Goal: Obtain resource: Download file/media

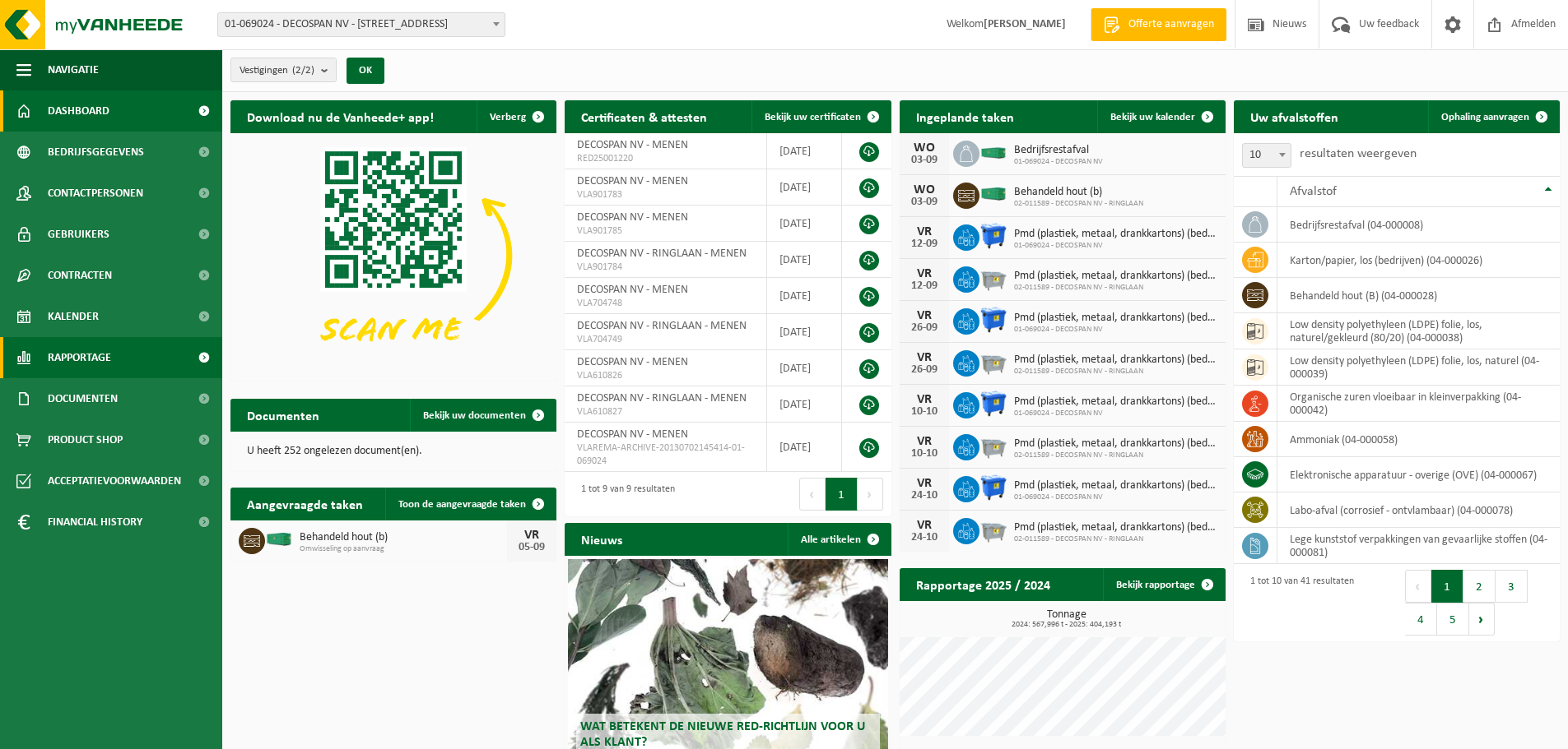
click at [87, 354] on span "Rapportage" at bounding box center [79, 358] width 64 height 41
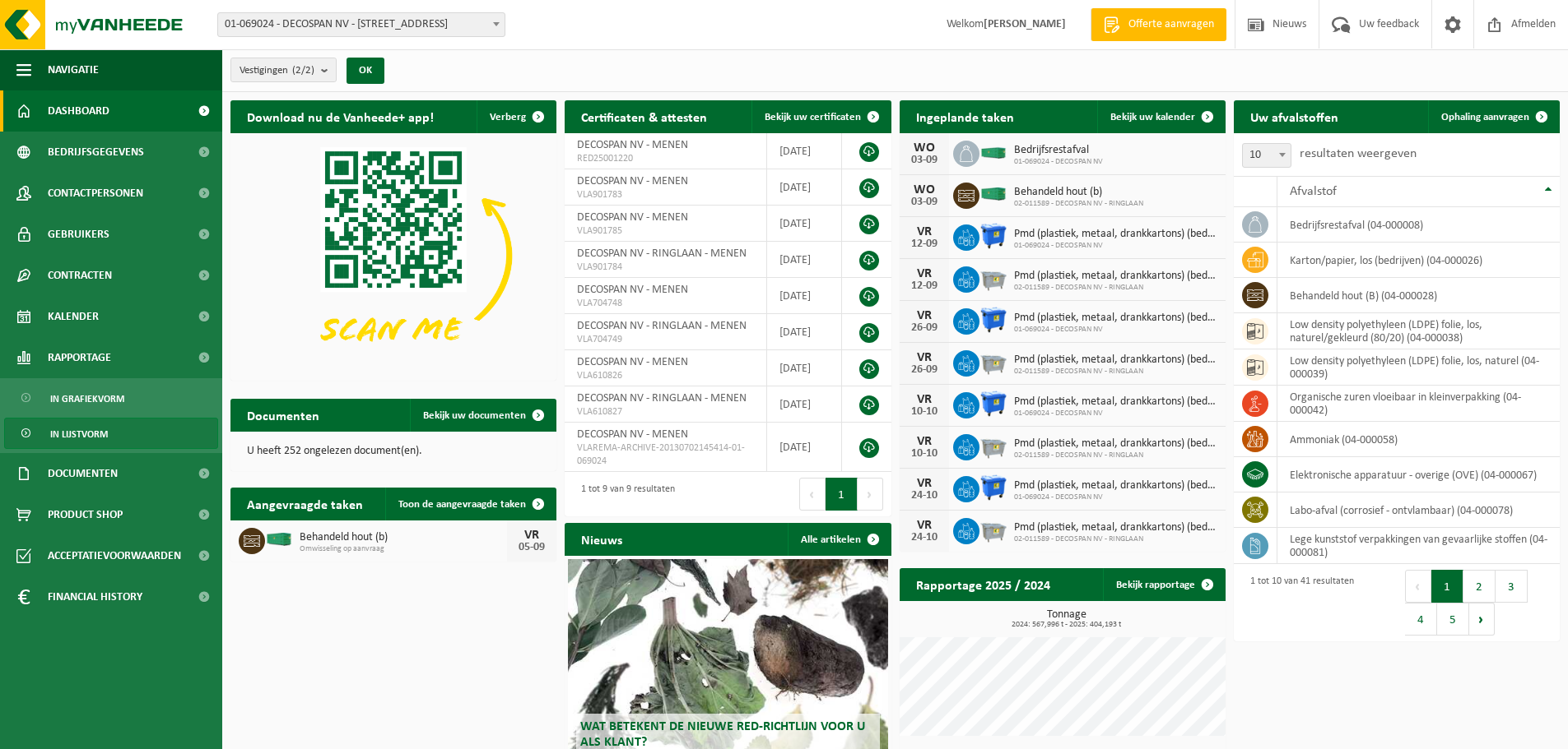
click at [85, 429] on span "In lijstvorm" at bounding box center [79, 434] width 58 height 31
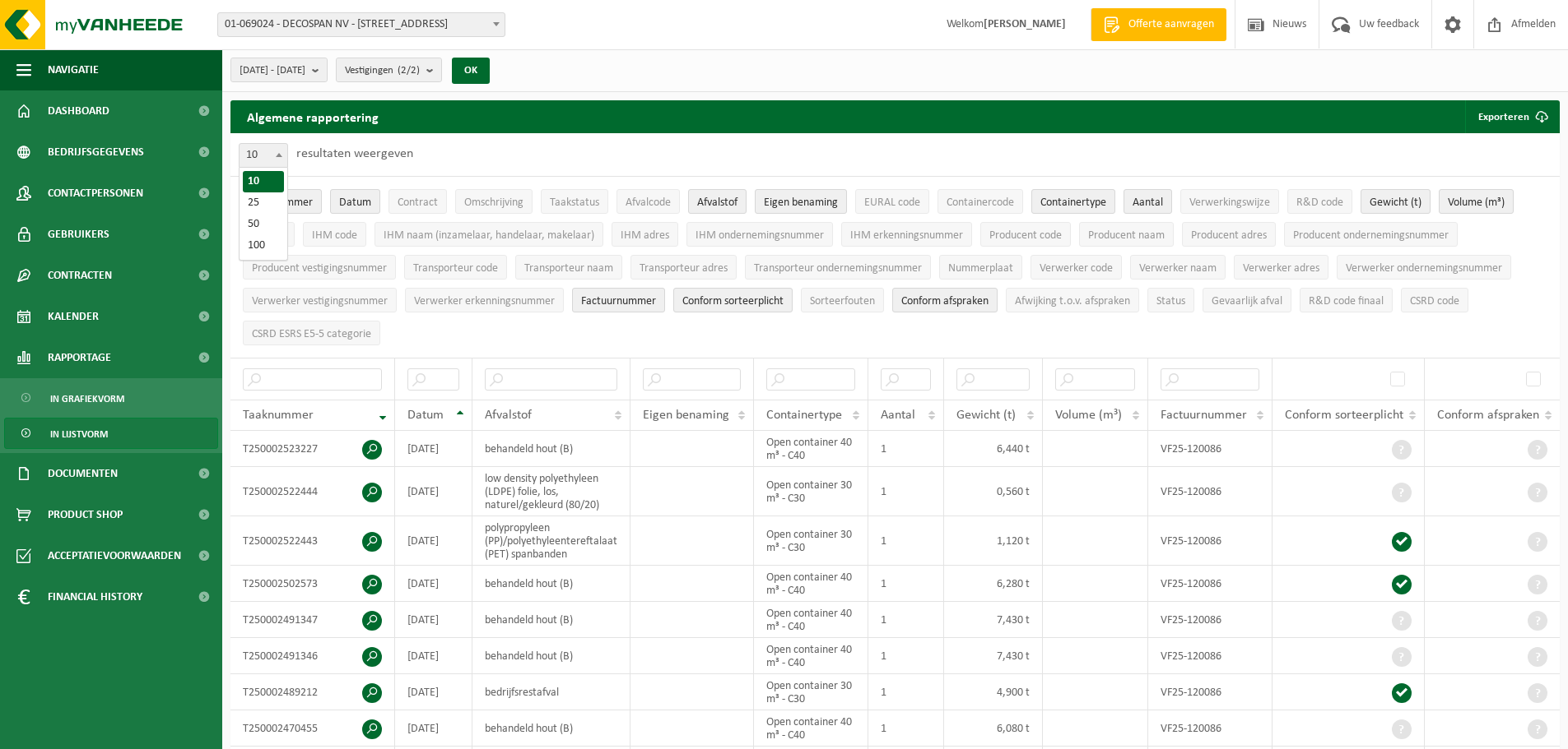
click at [282, 148] on span at bounding box center [279, 154] width 16 height 21
select select "100"
click at [1513, 105] on button "Exporteren" at bounding box center [1511, 117] width 93 height 33
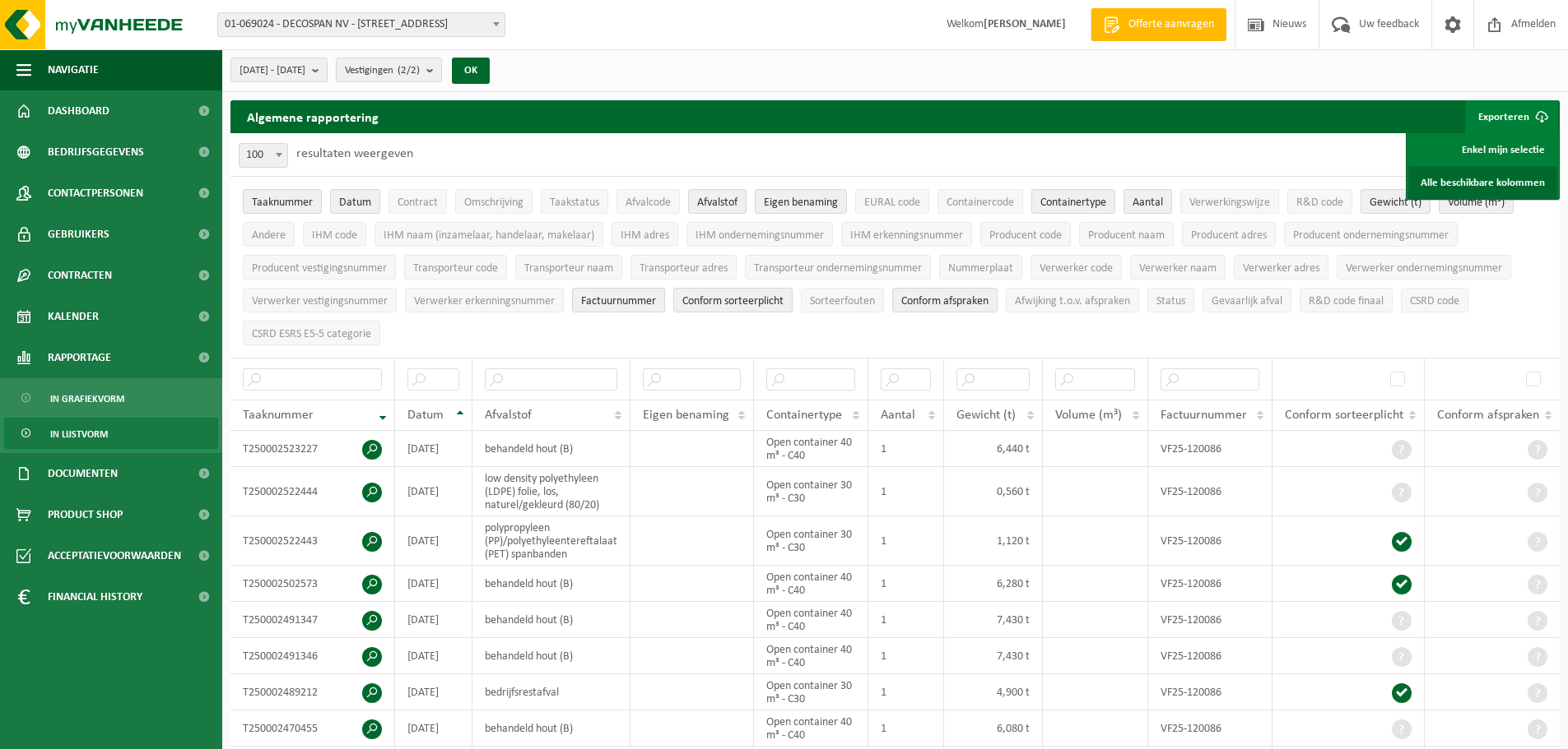
click at [1536, 180] on link "Alle beschikbare kolommen" at bounding box center [1482, 182] width 149 height 33
click at [327, 69] on b "submit" at bounding box center [318, 70] width 14 height 23
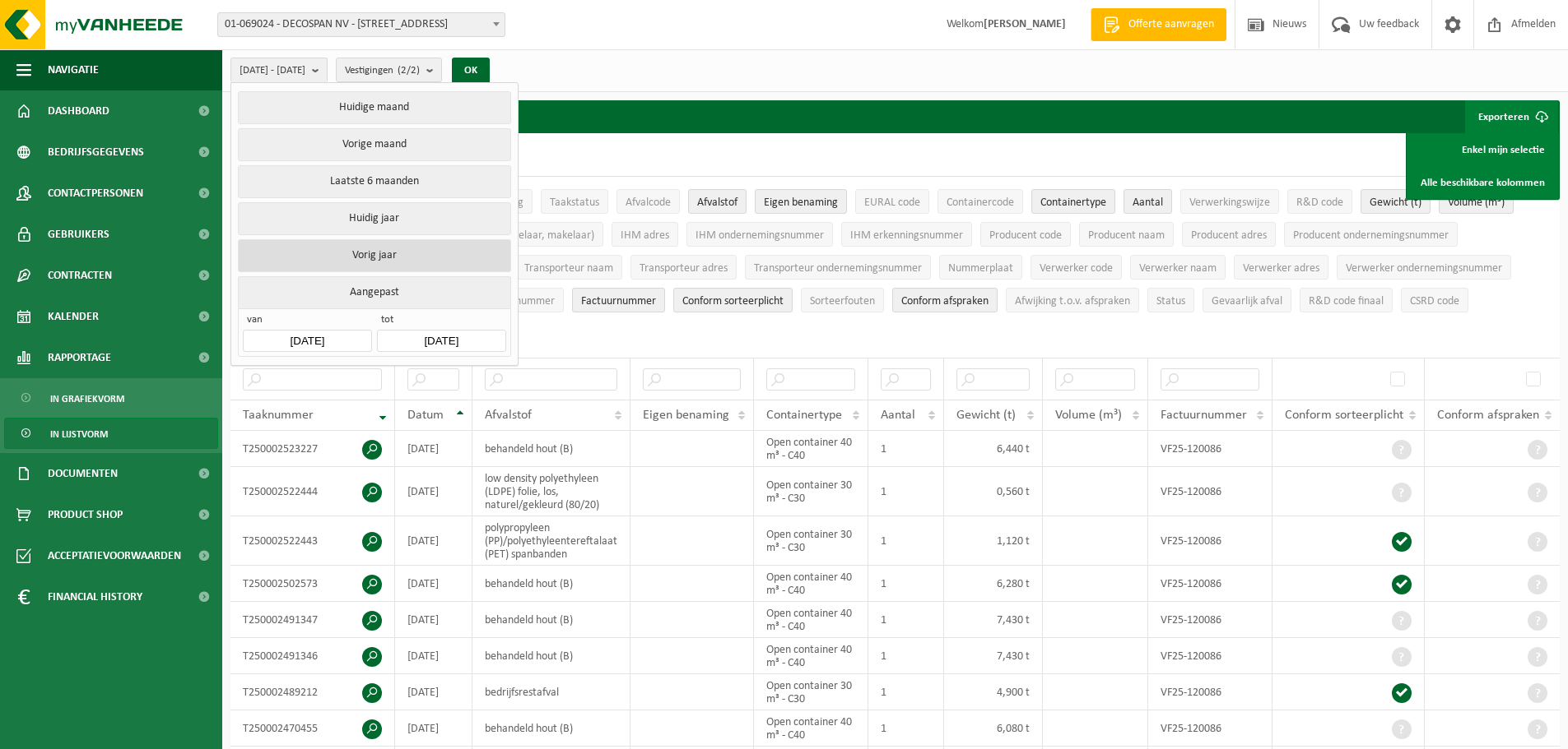
click at [411, 253] on button "Vorig jaar" at bounding box center [374, 255] width 272 height 33
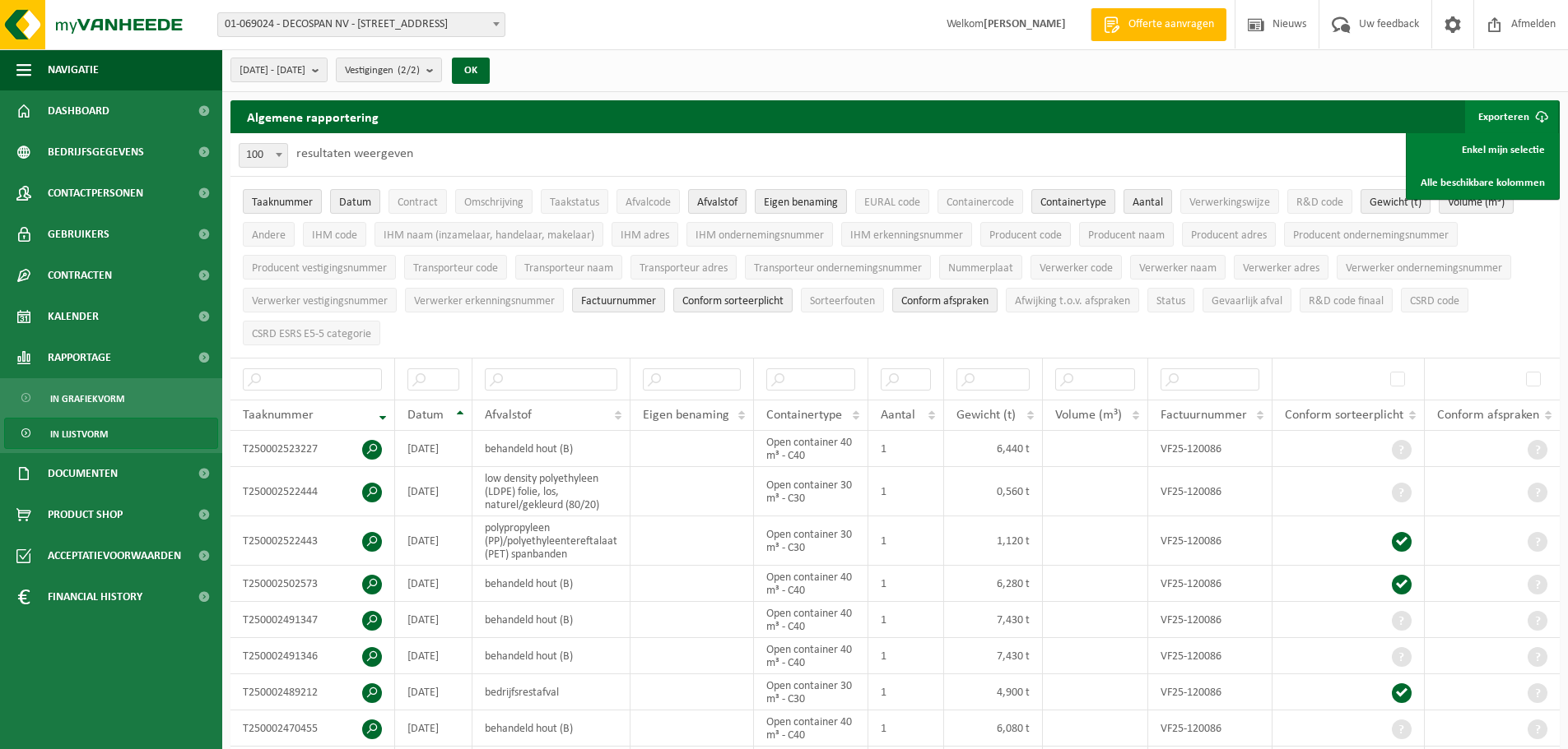
click at [1507, 114] on button "Exporteren" at bounding box center [1511, 117] width 93 height 33
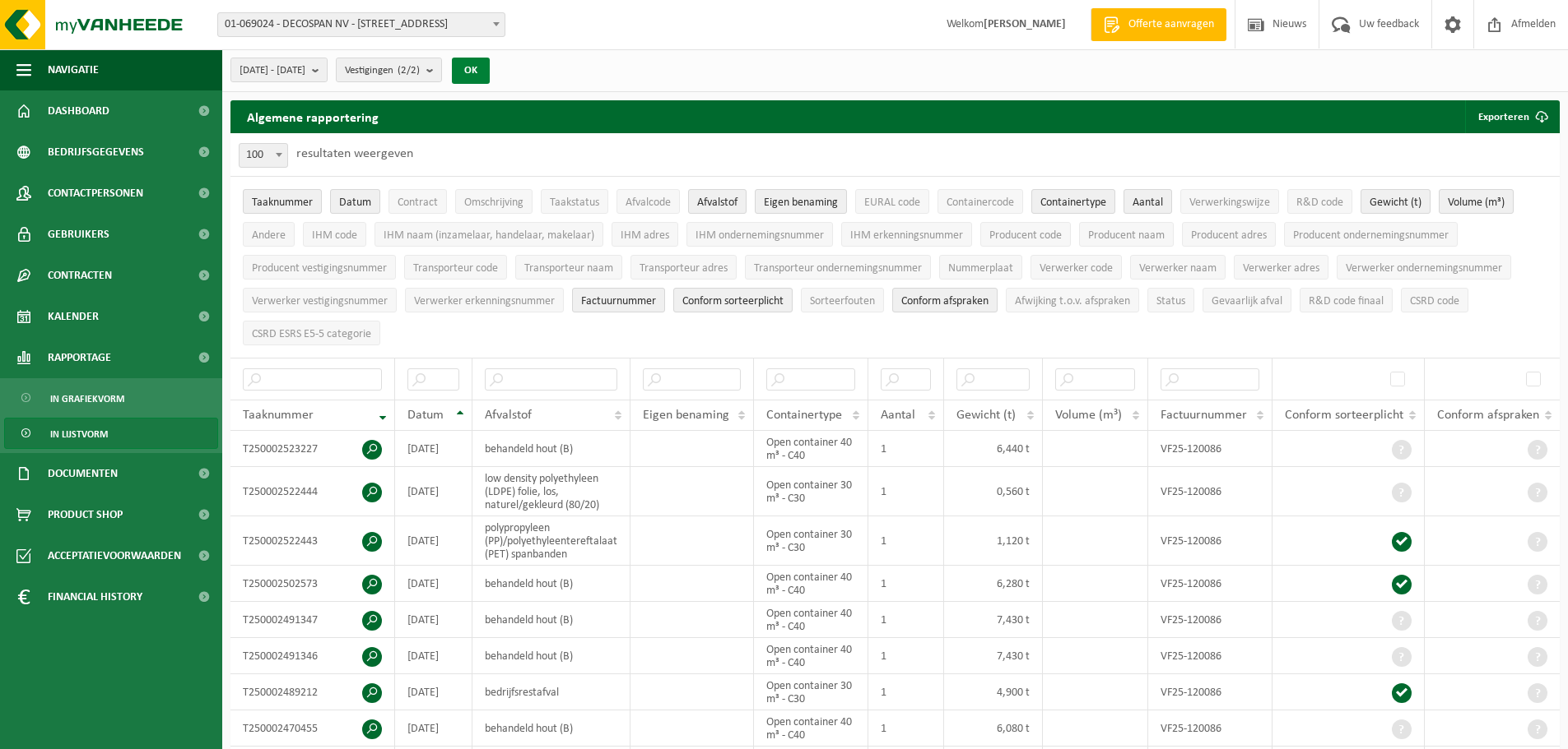
click at [490, 70] on button "OK" at bounding box center [471, 70] width 38 height 26
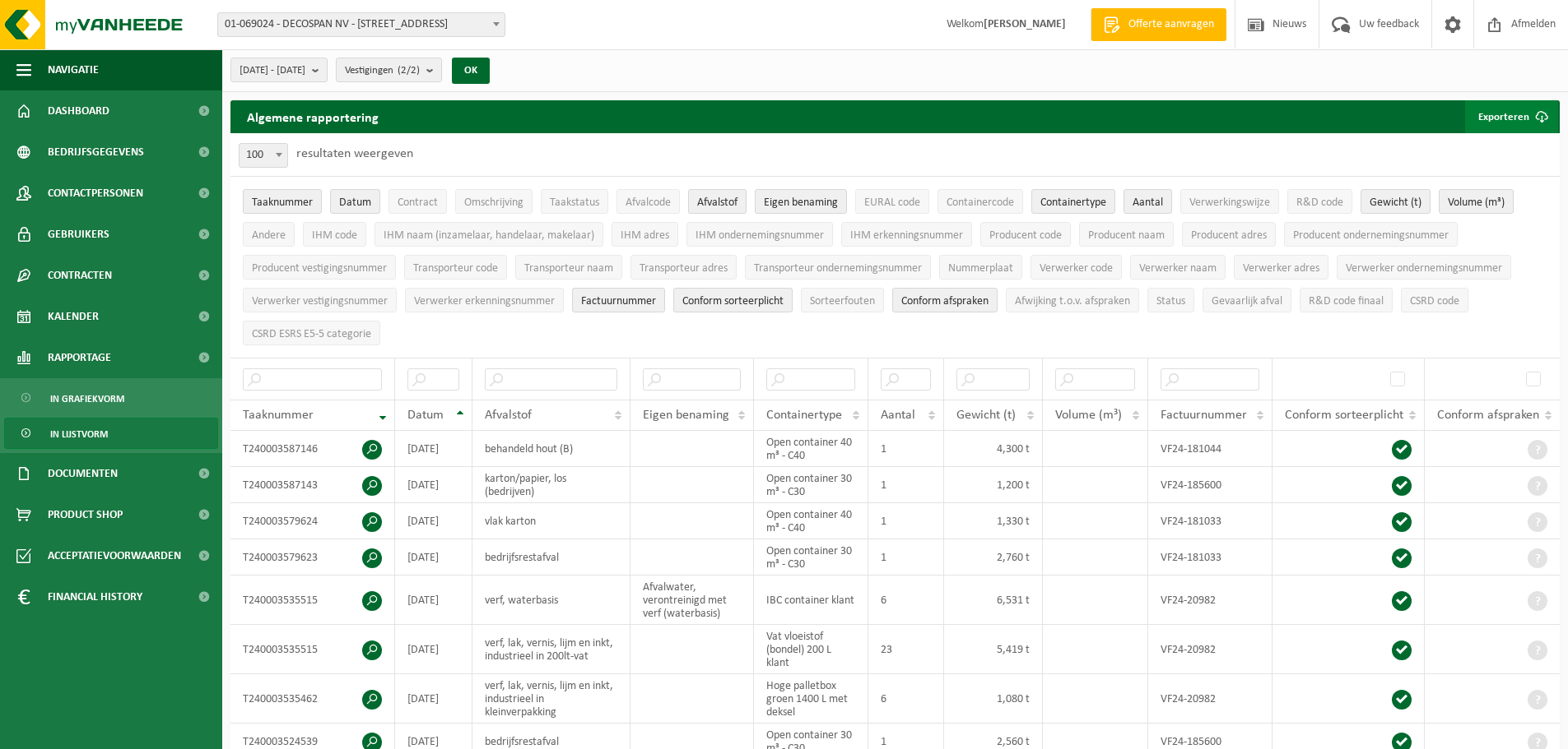
click at [1500, 115] on button "Exporteren" at bounding box center [1511, 117] width 93 height 33
click at [1514, 185] on link "Alle beschikbare kolommen" at bounding box center [1482, 182] width 149 height 33
